Goal: Communication & Community: Answer question/provide support

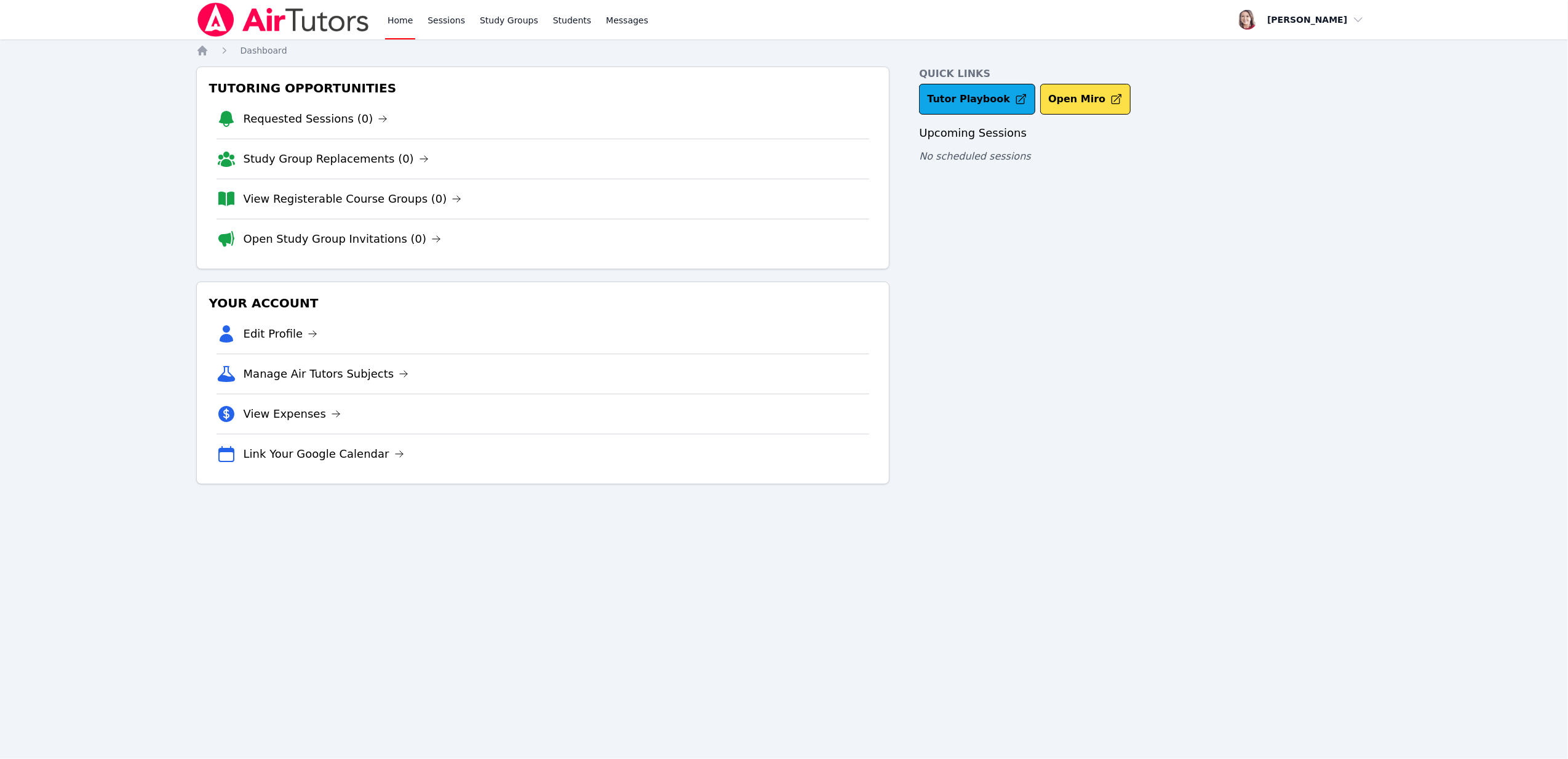
click at [292, 249] on li "Open Study Group Invitations (0)" at bounding box center [543, 238] width 654 height 40
click at [293, 241] on link "Open Study Group Invitations (0)" at bounding box center [343, 239] width 198 height 17
